Goal: Task Accomplishment & Management: Complete application form

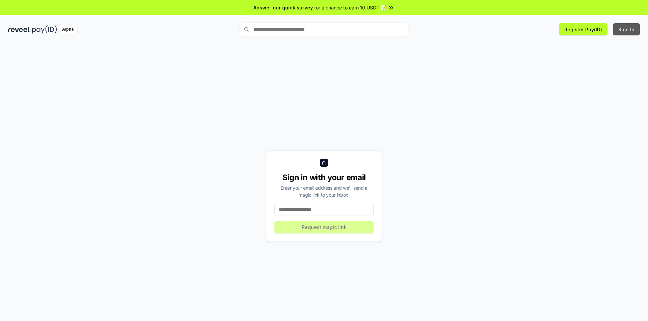
click at [629, 28] on button "Sign In" at bounding box center [625, 29] width 27 height 12
click at [625, 30] on button "Sign In" at bounding box center [625, 29] width 27 height 12
click at [346, 211] on input at bounding box center [323, 210] width 99 height 12
click at [577, 29] on button "Register Pay(ID)" at bounding box center [583, 29] width 49 height 12
click at [316, 208] on input at bounding box center [323, 210] width 99 height 12
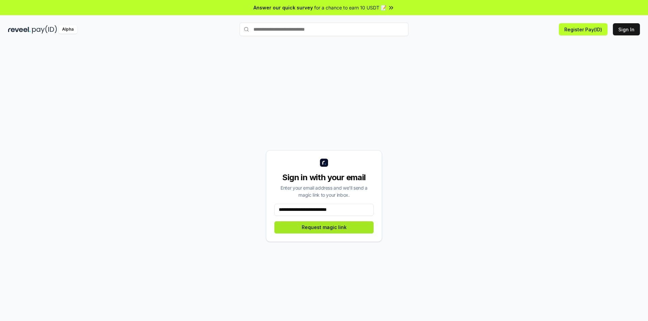
type input "**********"
click at [354, 226] on button "Request magic link" at bounding box center [323, 228] width 99 height 12
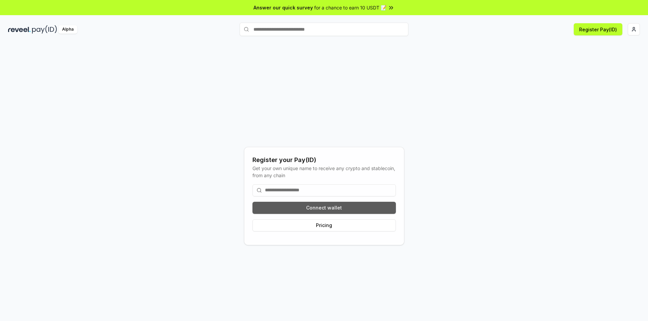
click at [320, 206] on button "Connect wallet" at bounding box center [323, 208] width 143 height 12
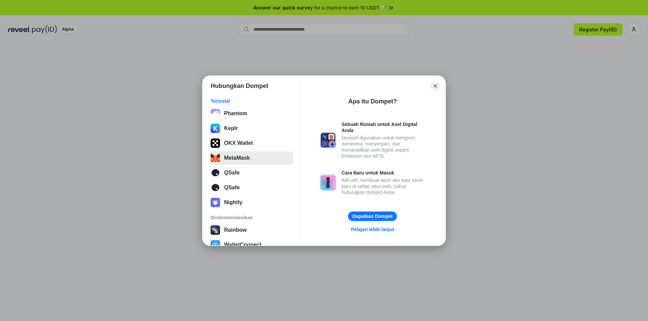
click at [251, 161] on button "MetaMask" at bounding box center [250, 157] width 85 height 13
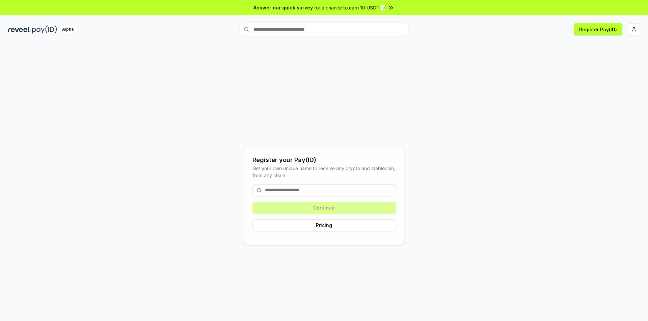
click at [318, 190] on input at bounding box center [323, 190] width 143 height 12
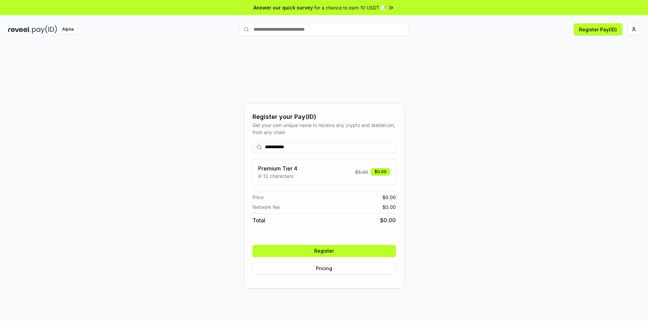
type input "**********"
click at [331, 250] on button "Register" at bounding box center [323, 251] width 143 height 12
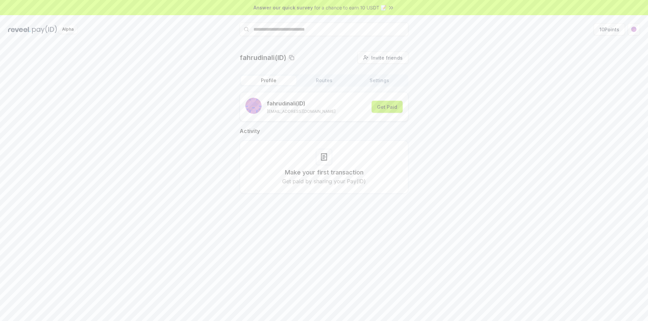
click at [391, 108] on button "Get Paid" at bounding box center [386, 107] width 31 height 12
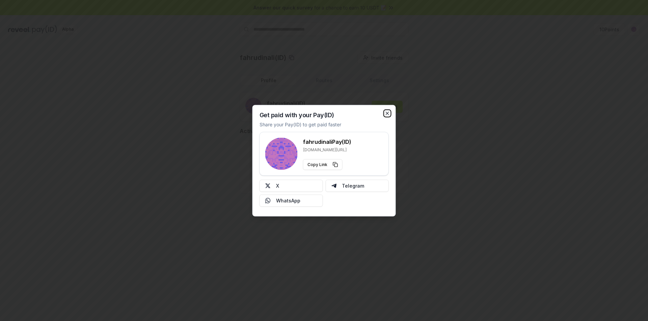
click at [387, 112] on icon "button" at bounding box center [386, 113] width 5 height 5
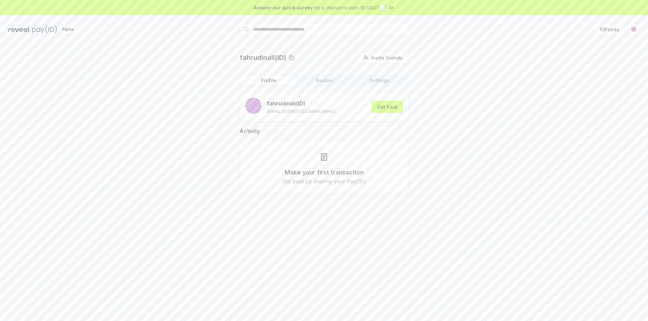
click at [611, 36] on div "Alpha 10 Points" at bounding box center [324, 30] width 648 height 18
click at [611, 29] on button "10 Points" at bounding box center [608, 29] width 31 height 12
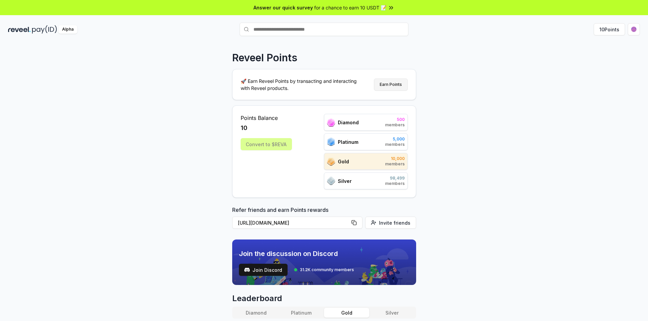
click at [398, 83] on button "Earn Points" at bounding box center [391, 85] width 34 height 12
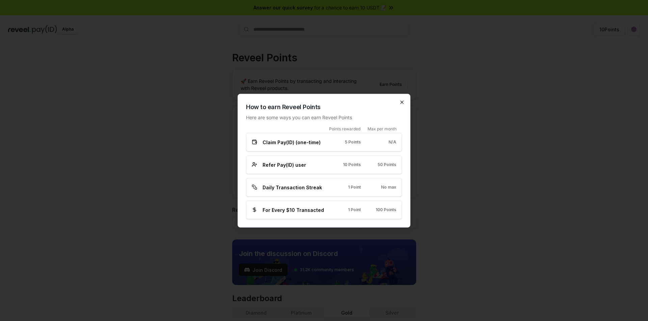
click at [400, 103] on icon "button" at bounding box center [401, 101] width 5 height 5
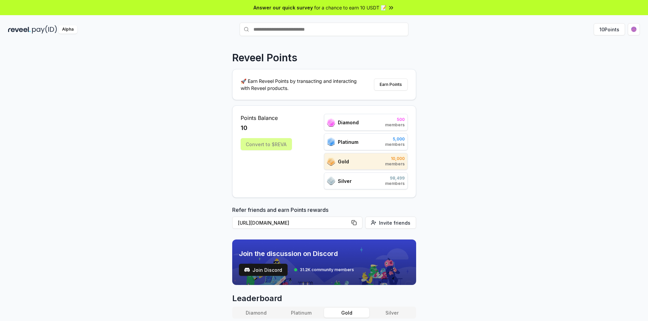
click at [385, 5] on span "for a chance to earn 10 USDT 📝" at bounding box center [350, 7] width 72 height 7
